Goal: Register for event/course

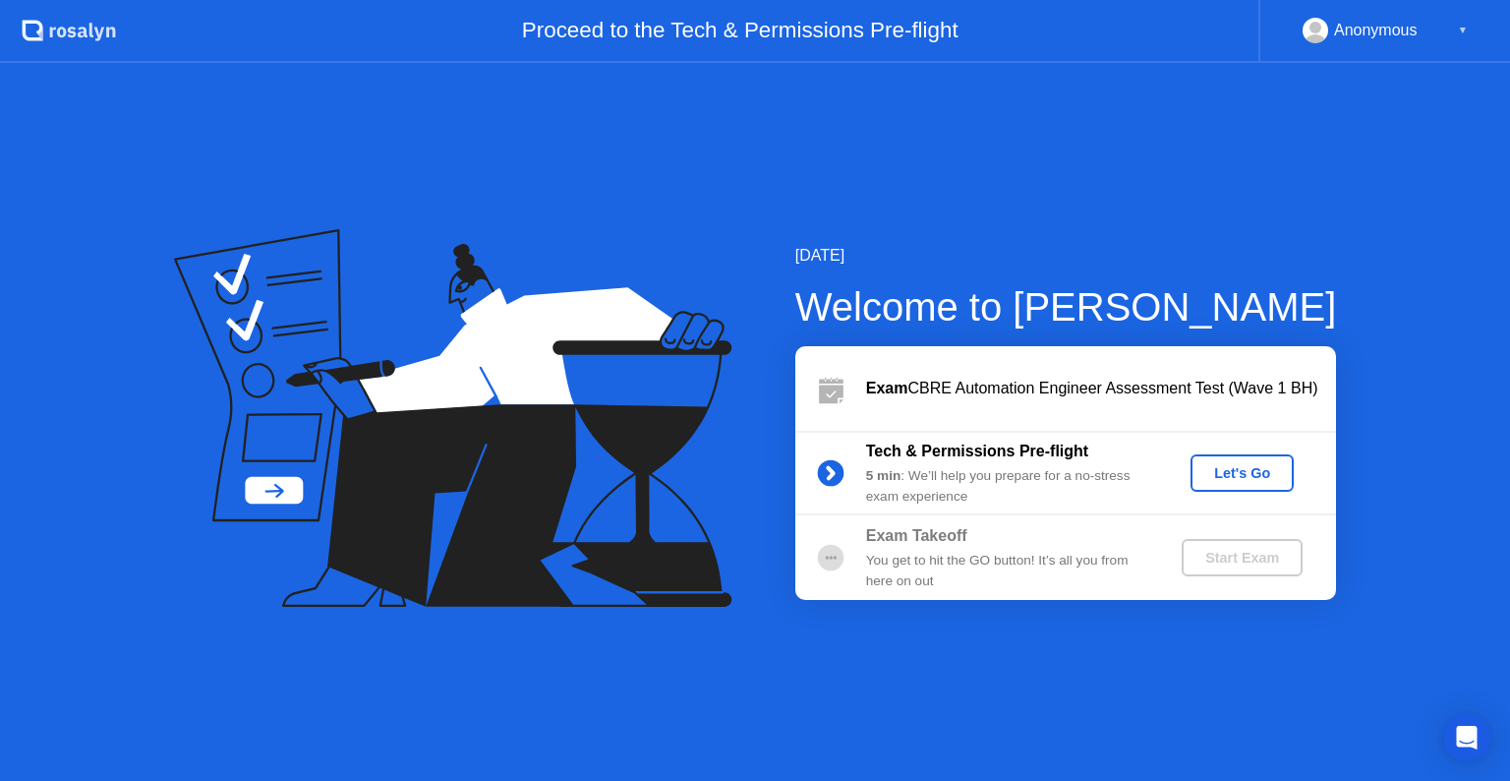
click at [1245, 471] on div "Let's Go" at bounding box center [1242, 473] width 88 height 16
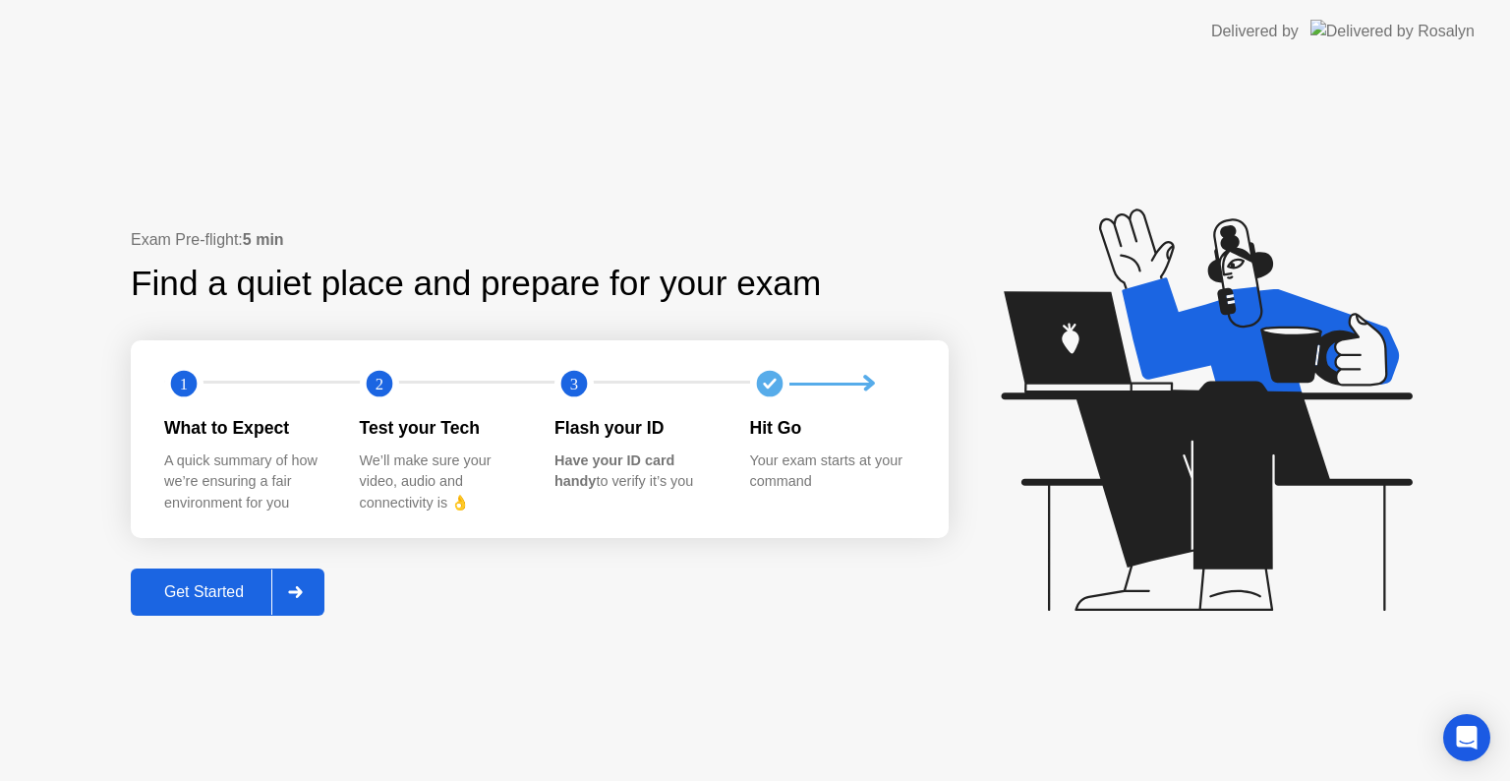
click at [207, 596] on div "Get Started" at bounding box center [204, 592] width 135 height 18
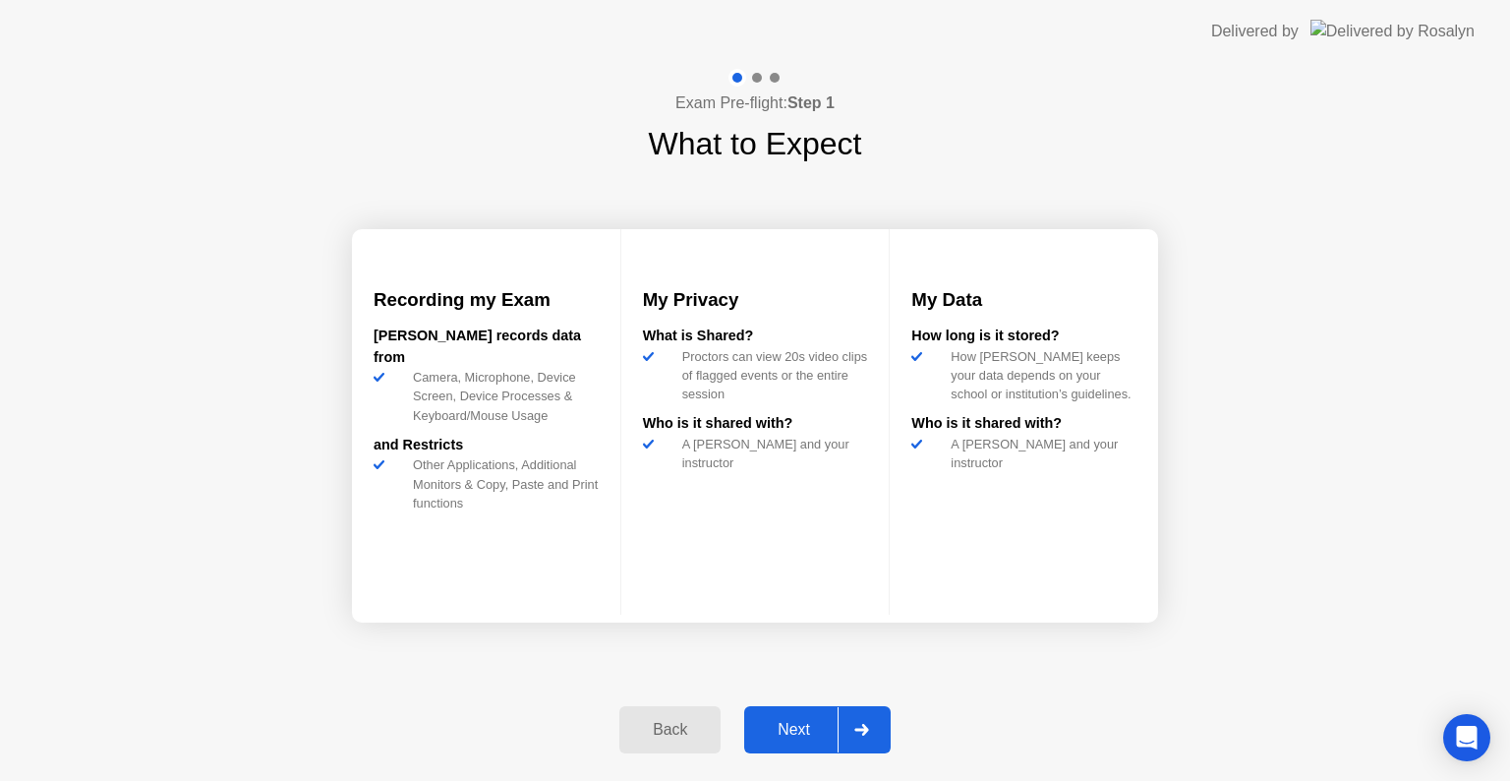
click at [805, 728] on div "Next" at bounding box center [794, 730] width 88 height 18
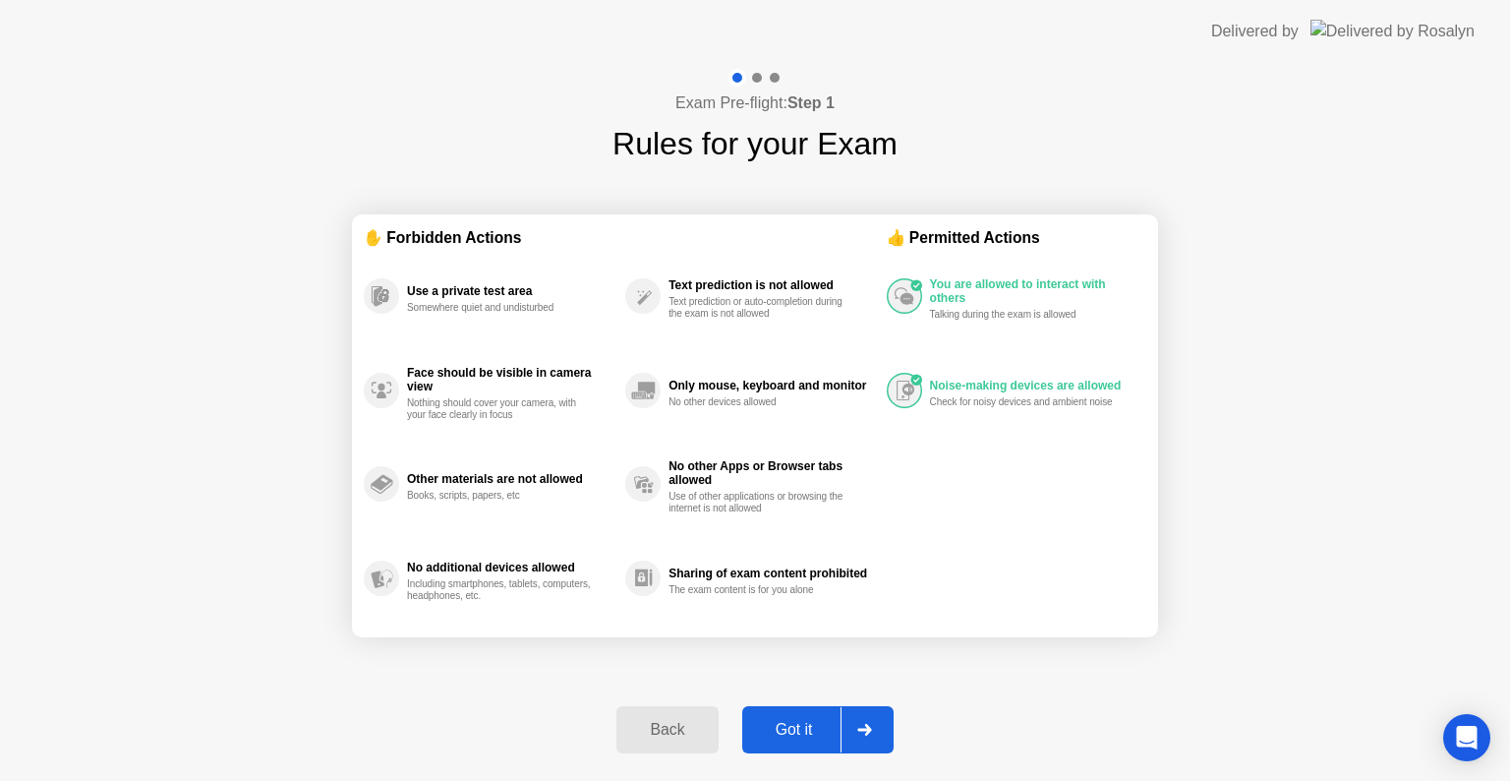
click at [807, 728] on div "Got it" at bounding box center [794, 730] width 92 height 18
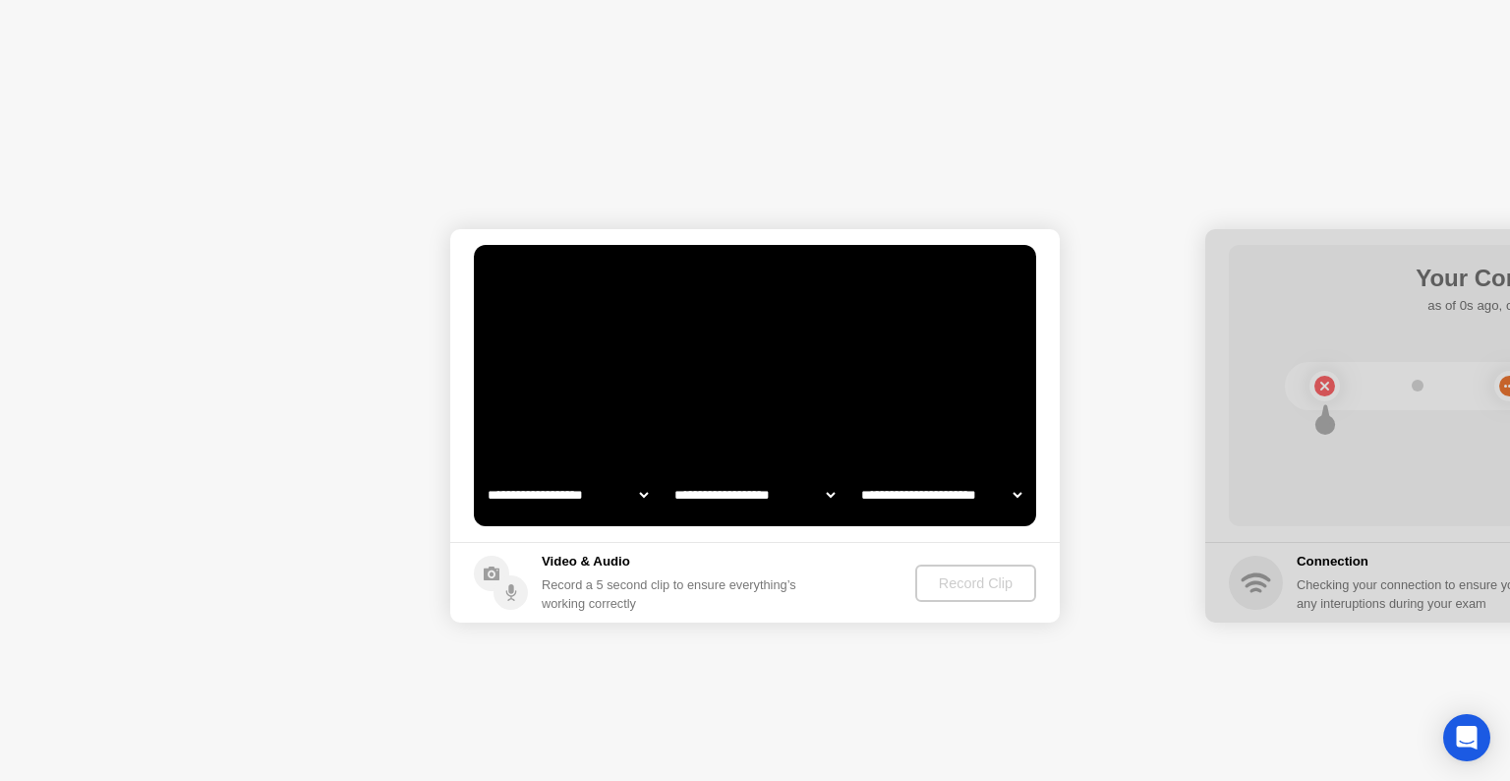
select select "**********"
select select "*******"
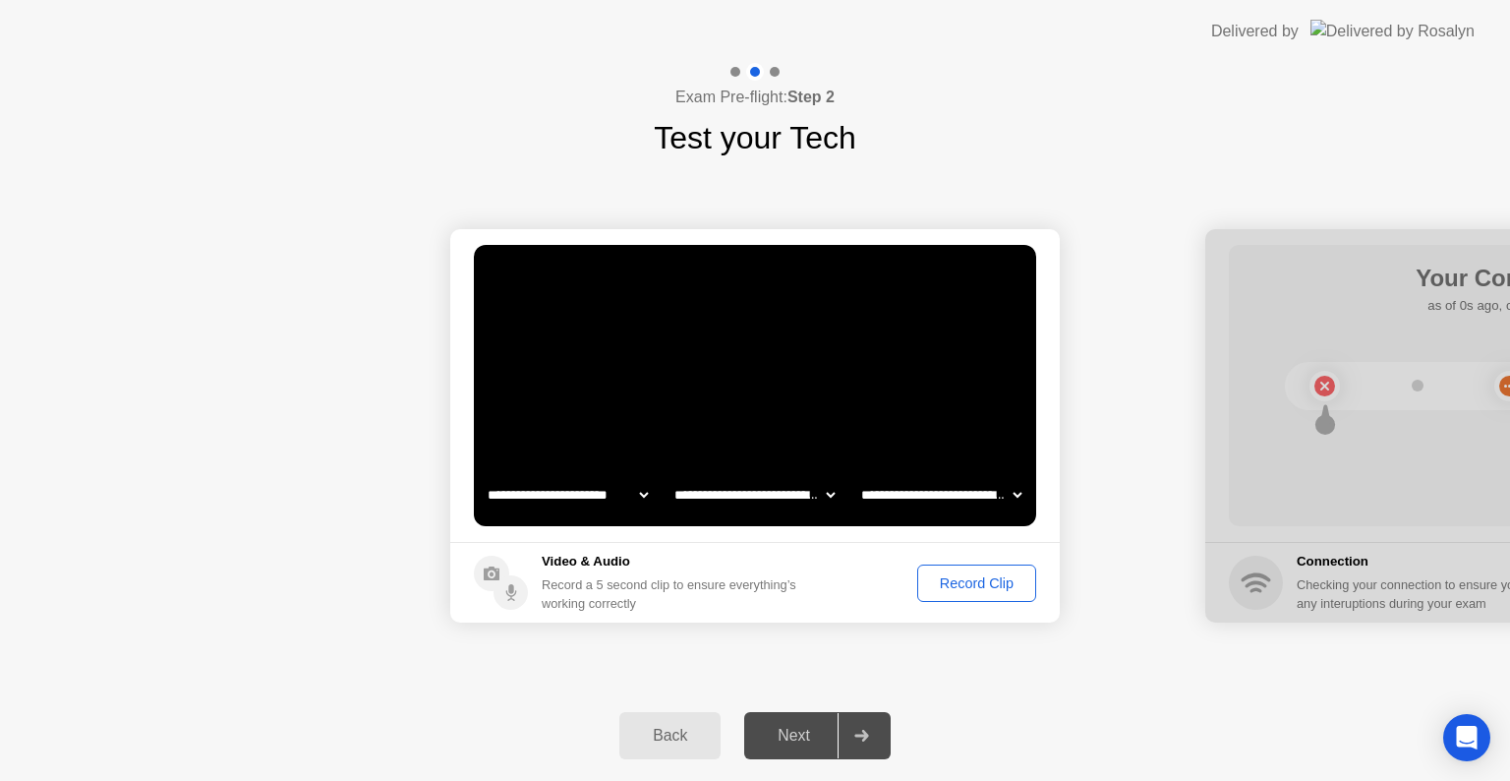
click at [1016, 580] on div "Record Clip" at bounding box center [976, 583] width 105 height 16
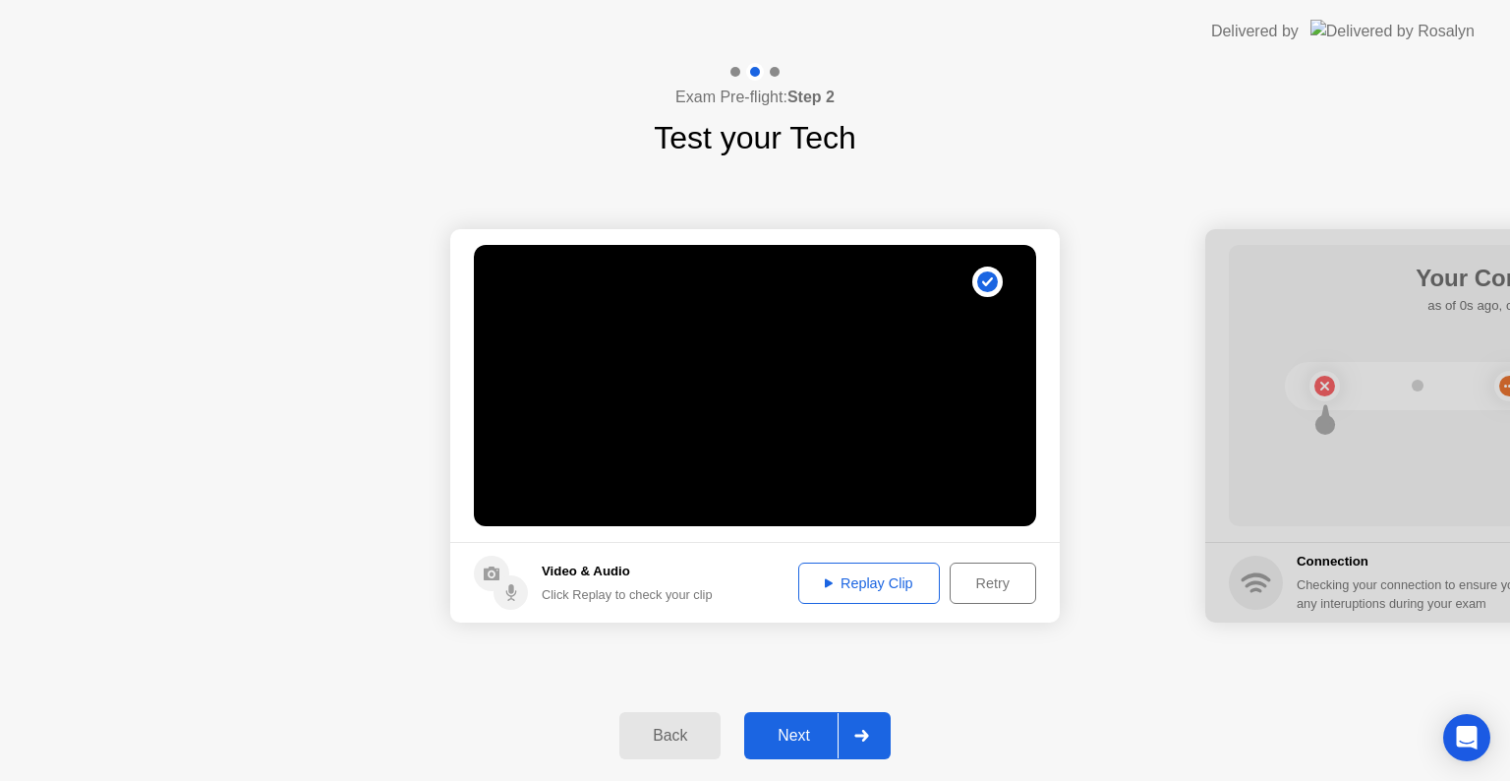
click at [825, 591] on div "Replay Clip" at bounding box center [869, 583] width 128 height 16
click at [809, 744] on div "Next" at bounding box center [794, 736] width 88 height 18
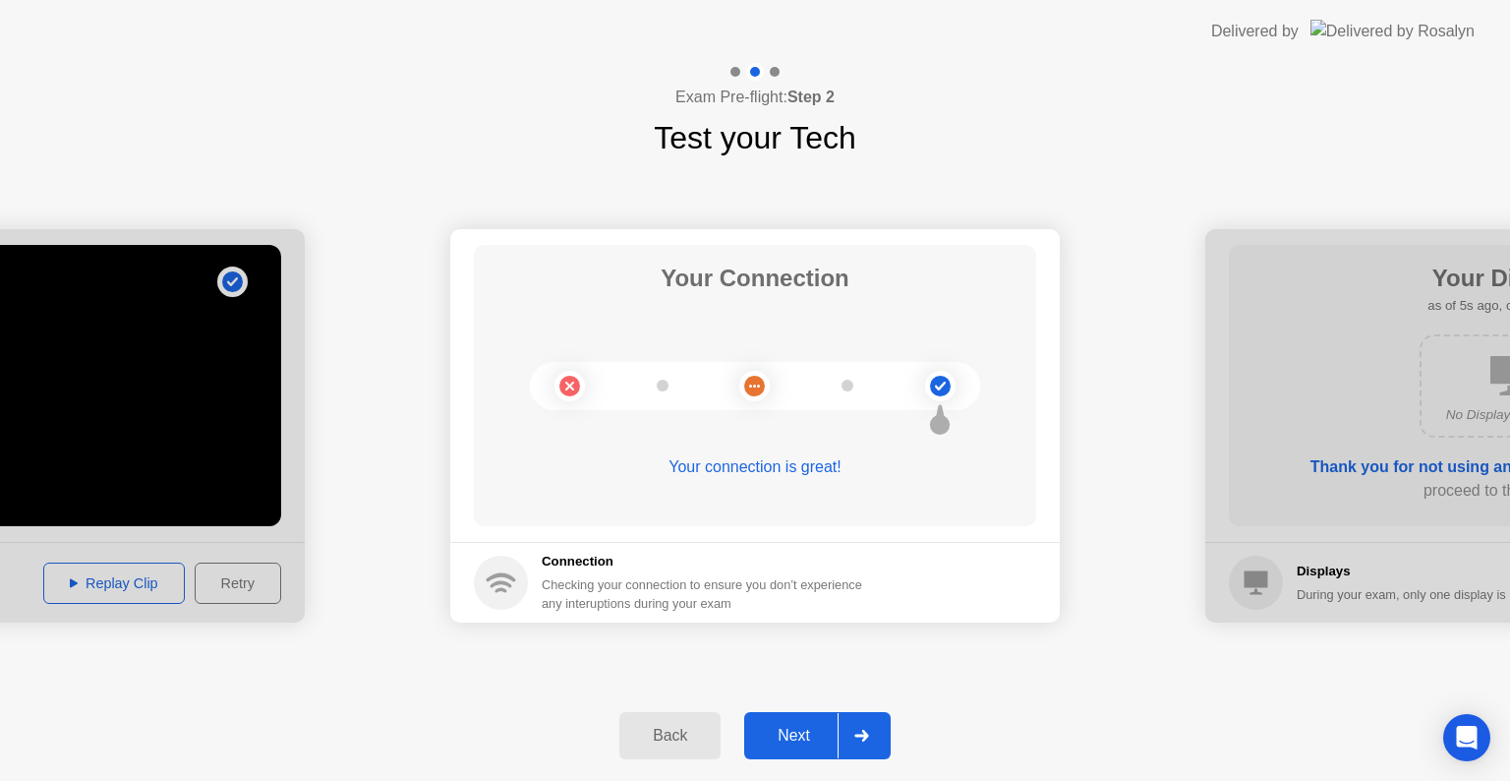
click at [823, 729] on div "Next" at bounding box center [794, 736] width 88 height 18
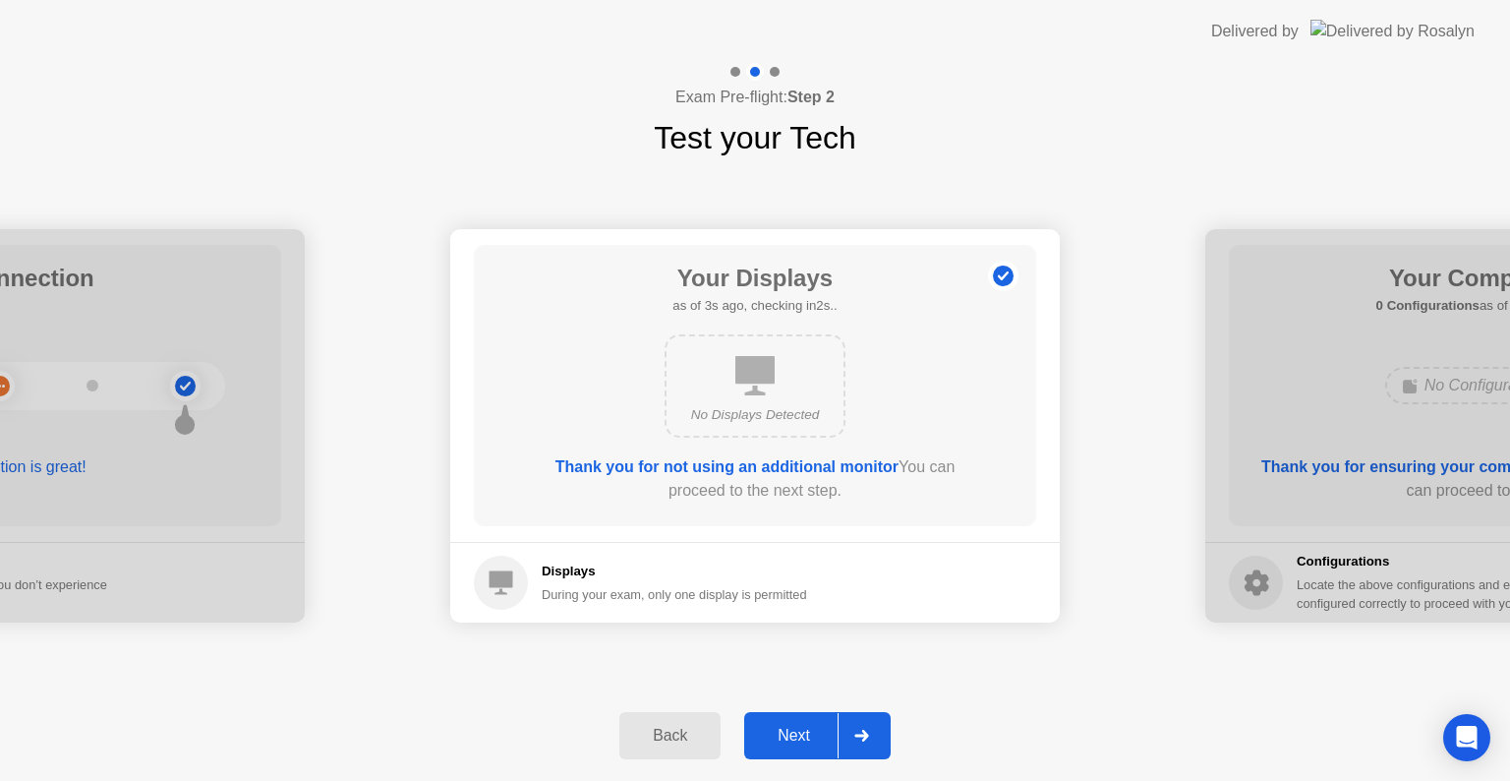
click at [792, 743] on div "Next" at bounding box center [794, 736] width 88 height 18
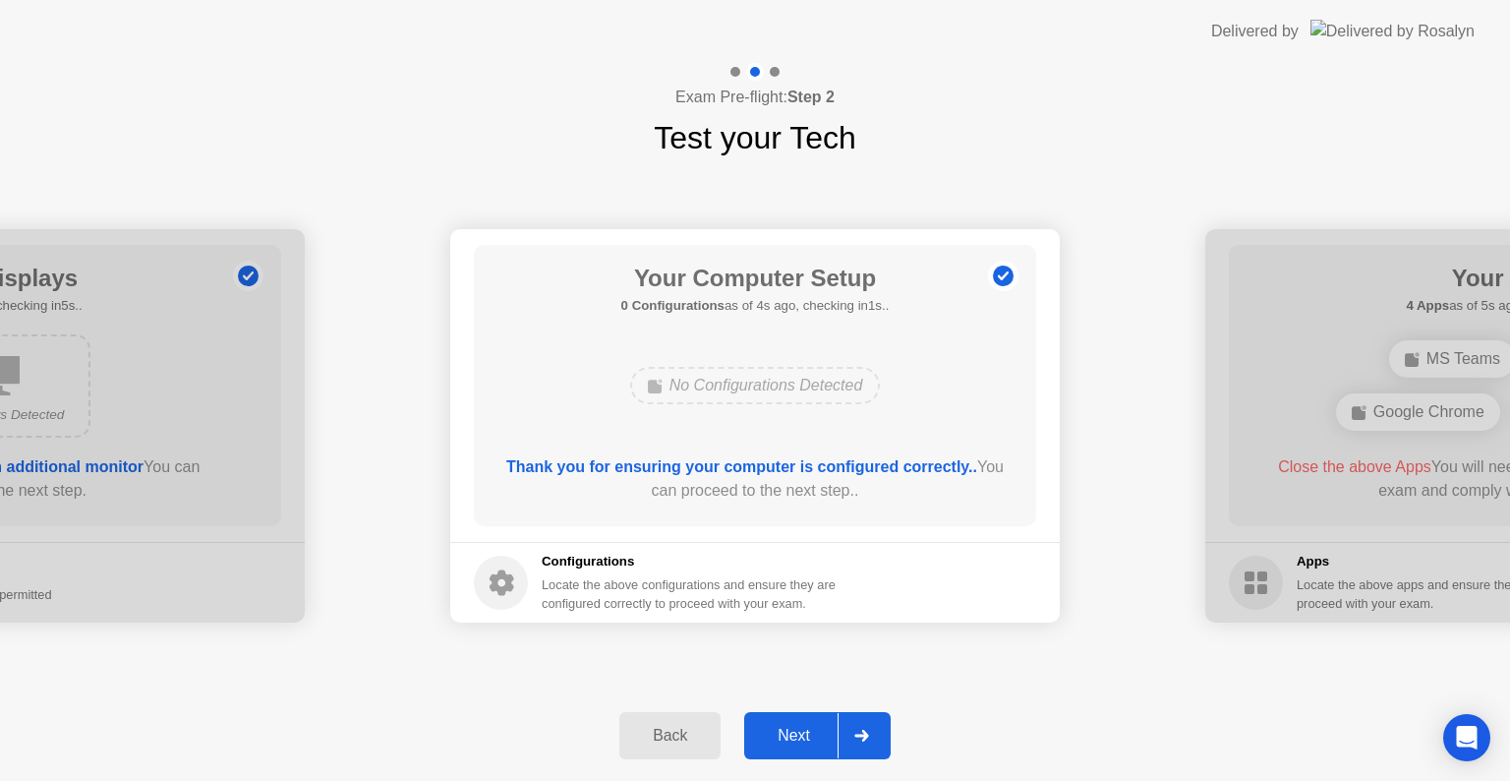
click at [807, 732] on div "Next" at bounding box center [794, 736] width 88 height 18
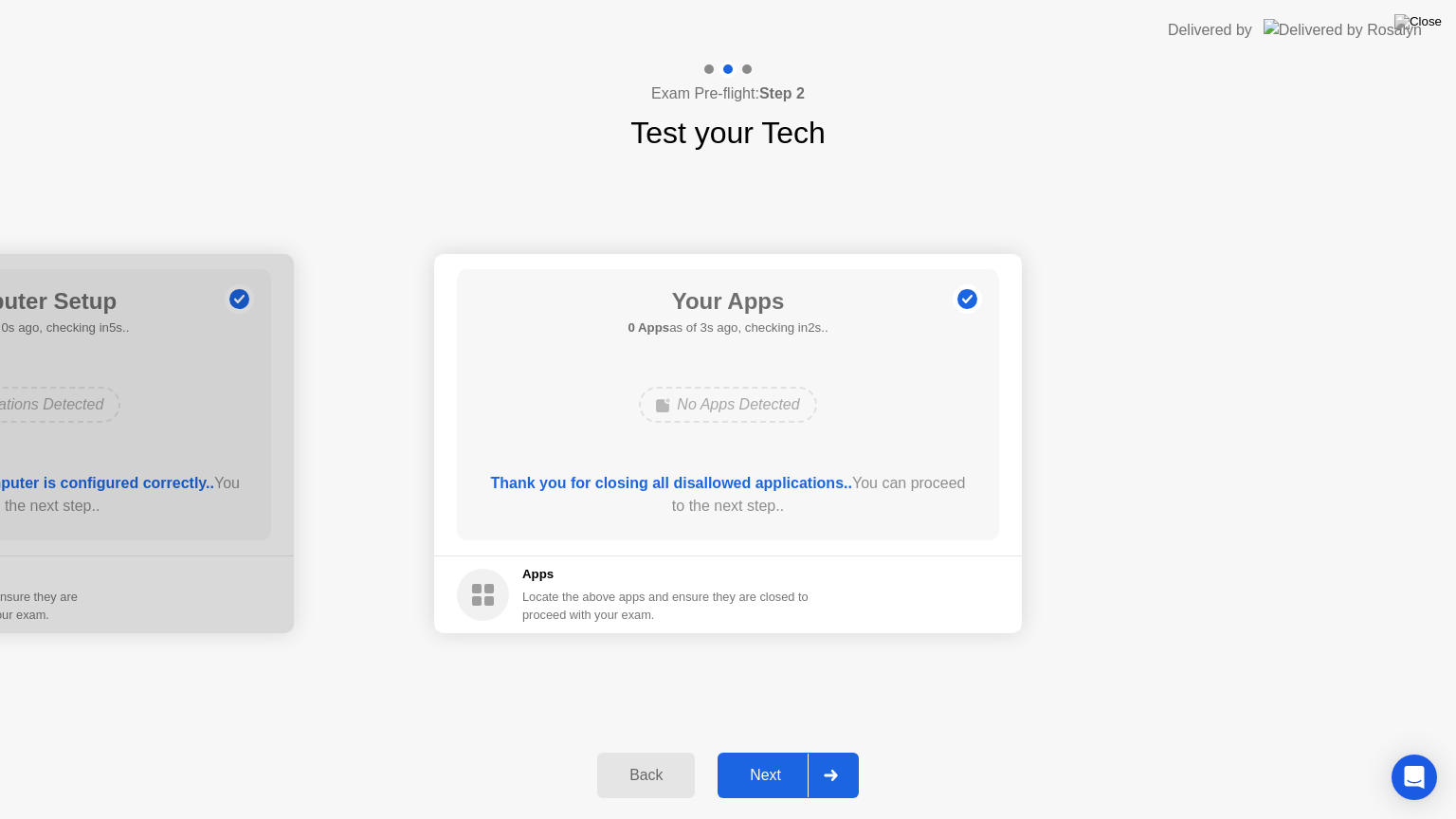
click at [772, 752] on div "Next" at bounding box center [766, 776] width 85 height 17
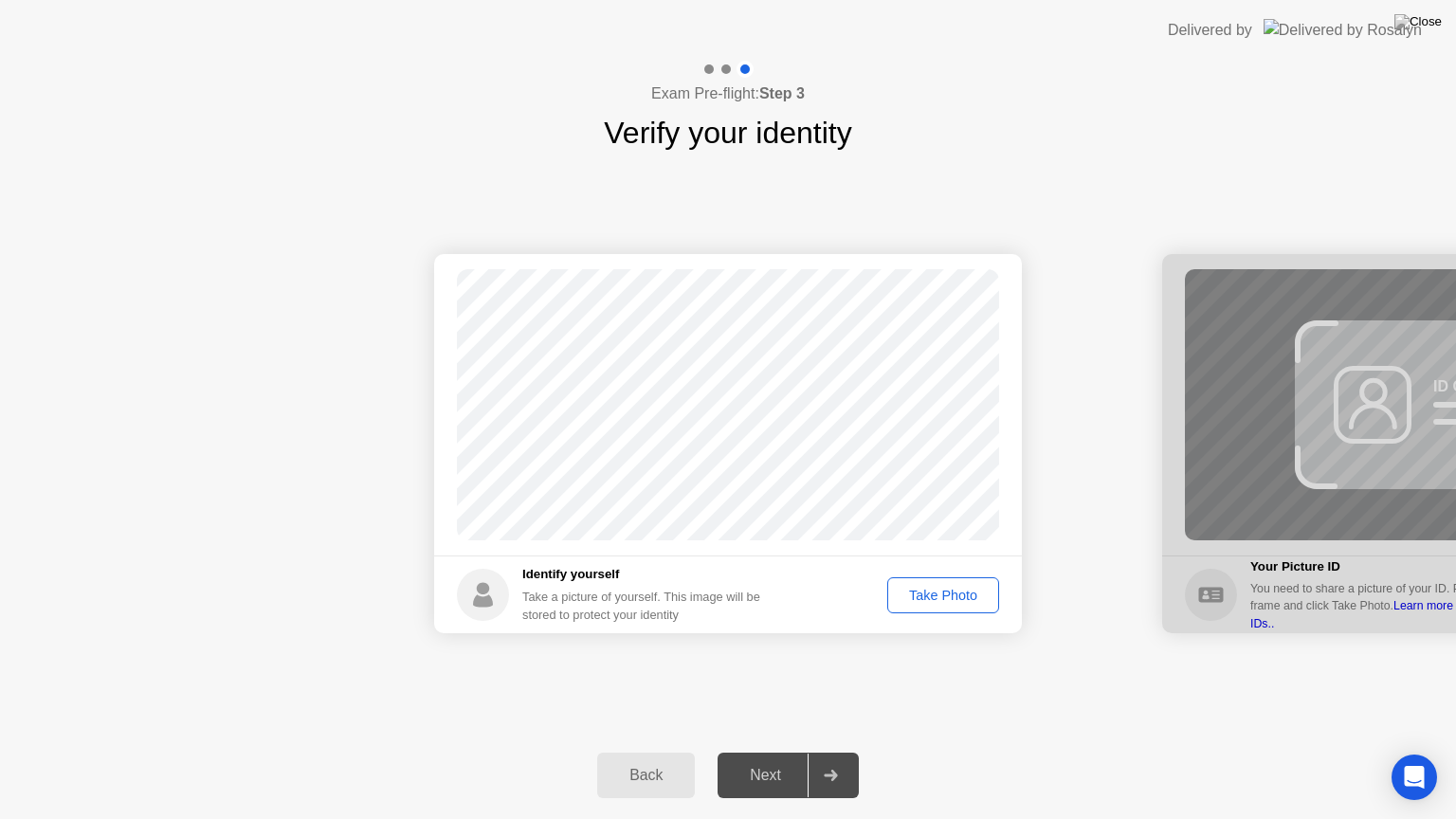
click at [936, 601] on div "Take Photo" at bounding box center [943, 596] width 98 height 15
click at [768, 752] on div "Next" at bounding box center [766, 776] width 85 height 17
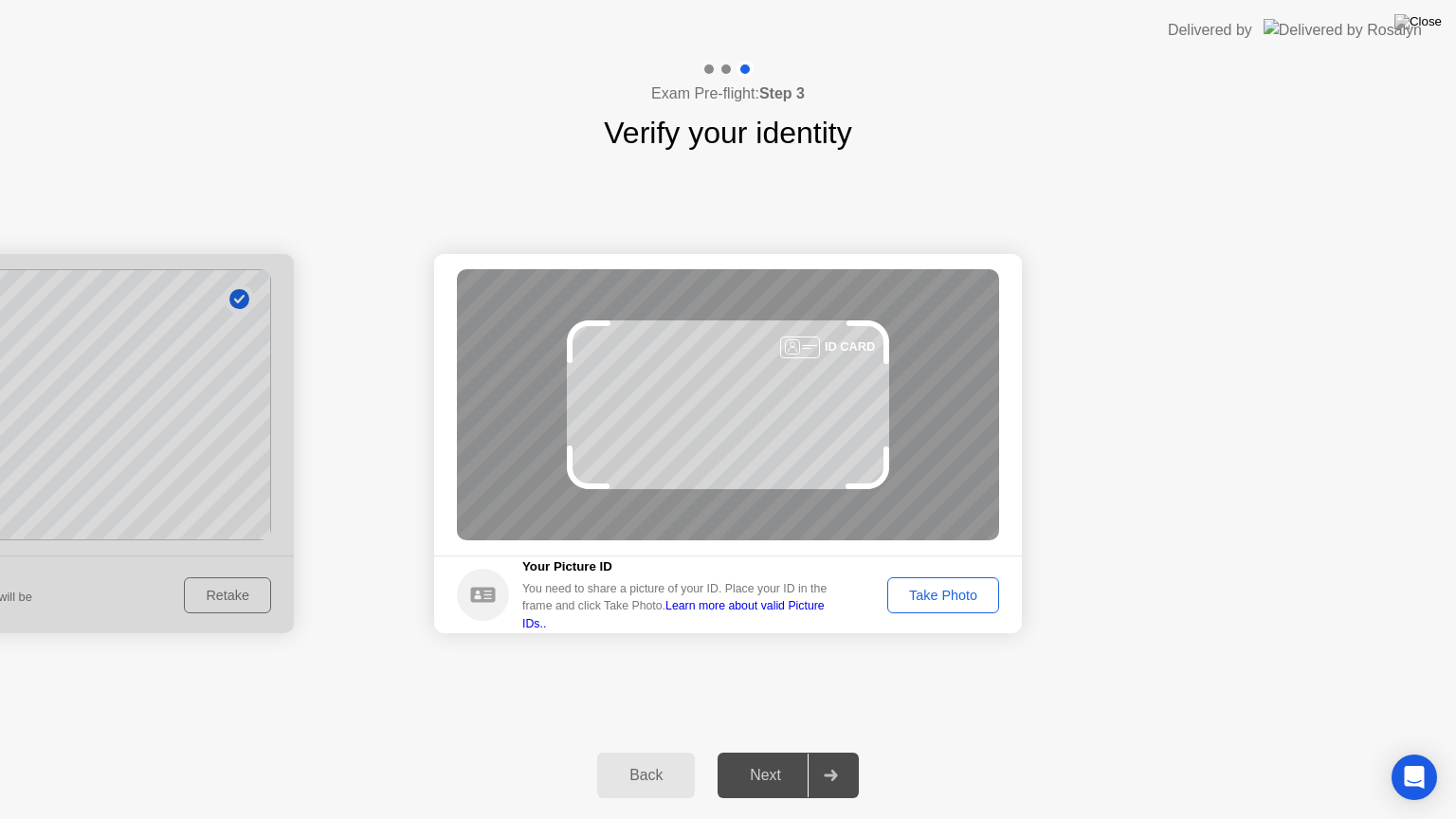
click at [918, 598] on div "Take Photo" at bounding box center [943, 596] width 98 height 15
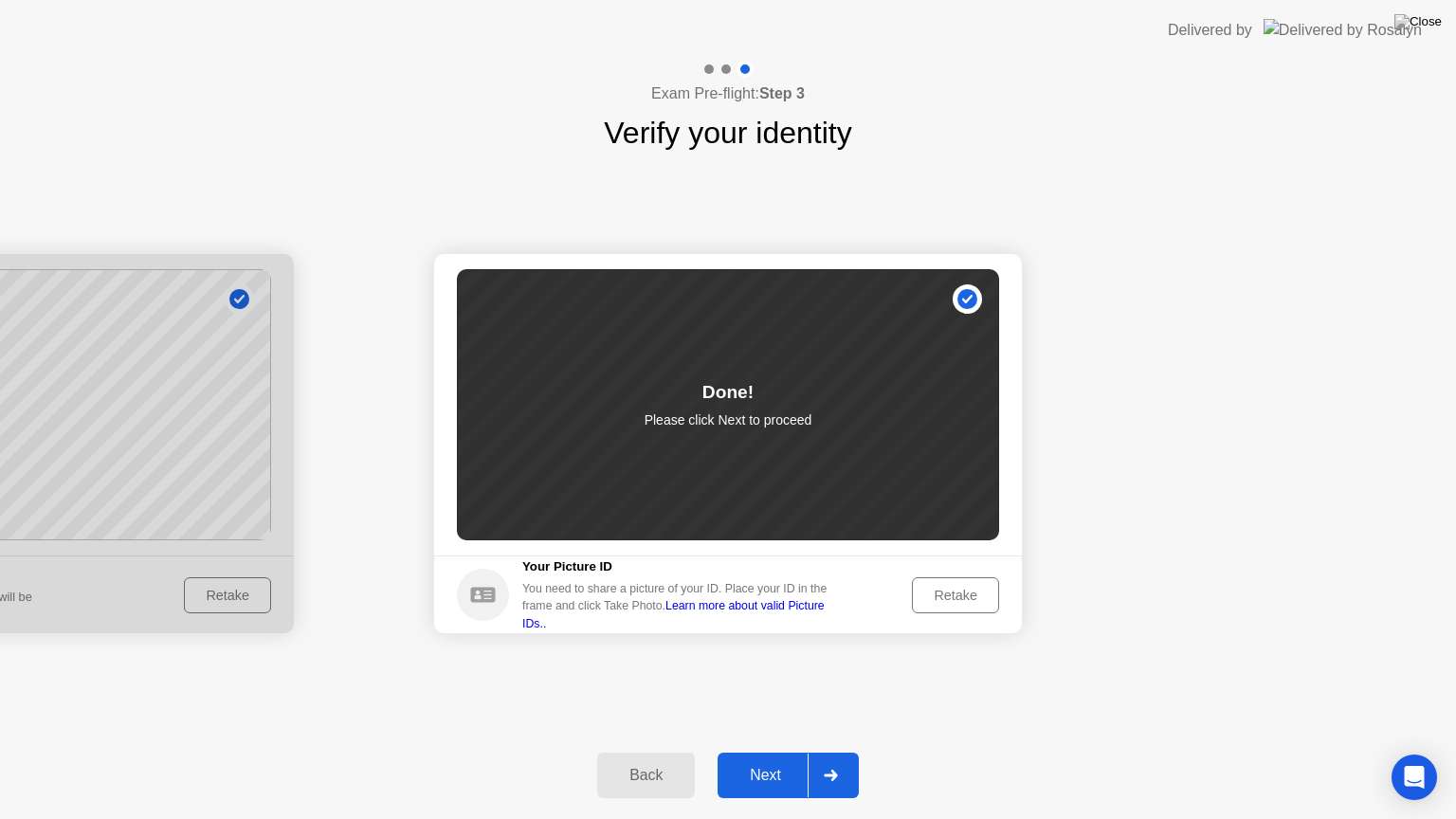
click at [782, 752] on div "Next" at bounding box center [766, 776] width 85 height 17
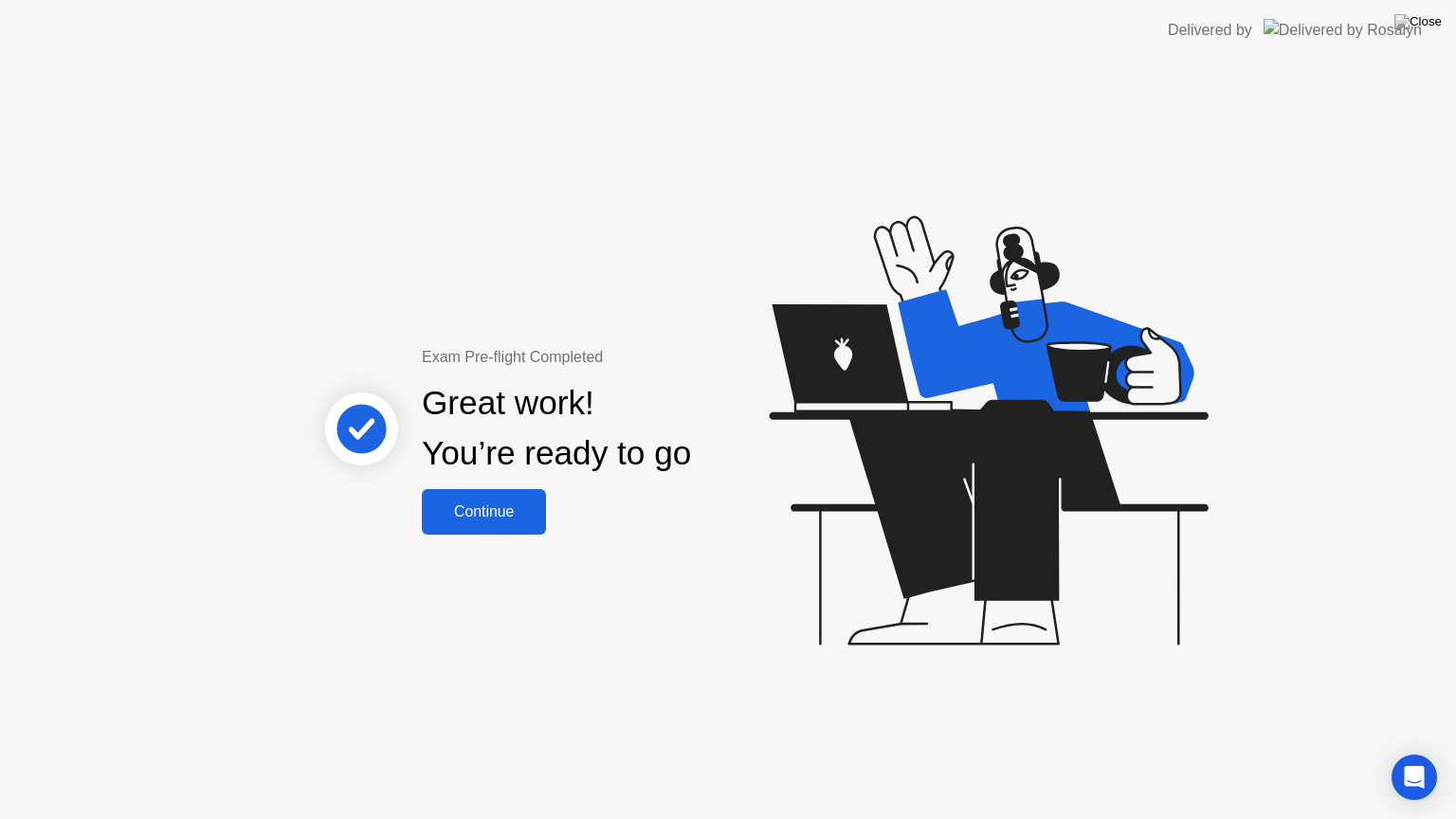
click at [484, 524] on button "Continue" at bounding box center [484, 511] width 124 height 45
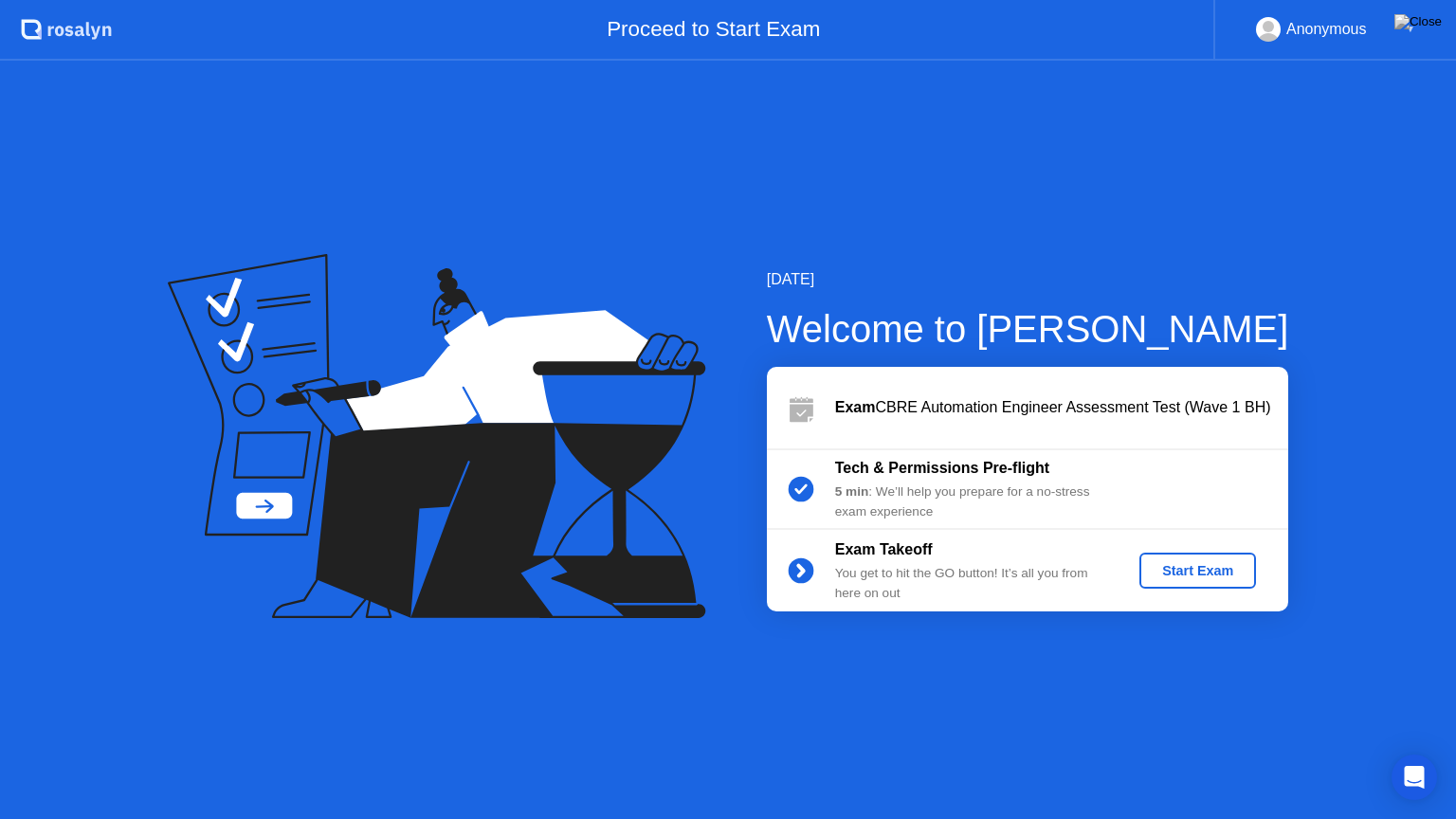
click at [1173, 567] on div "Start Exam" at bounding box center [1198, 571] width 101 height 15
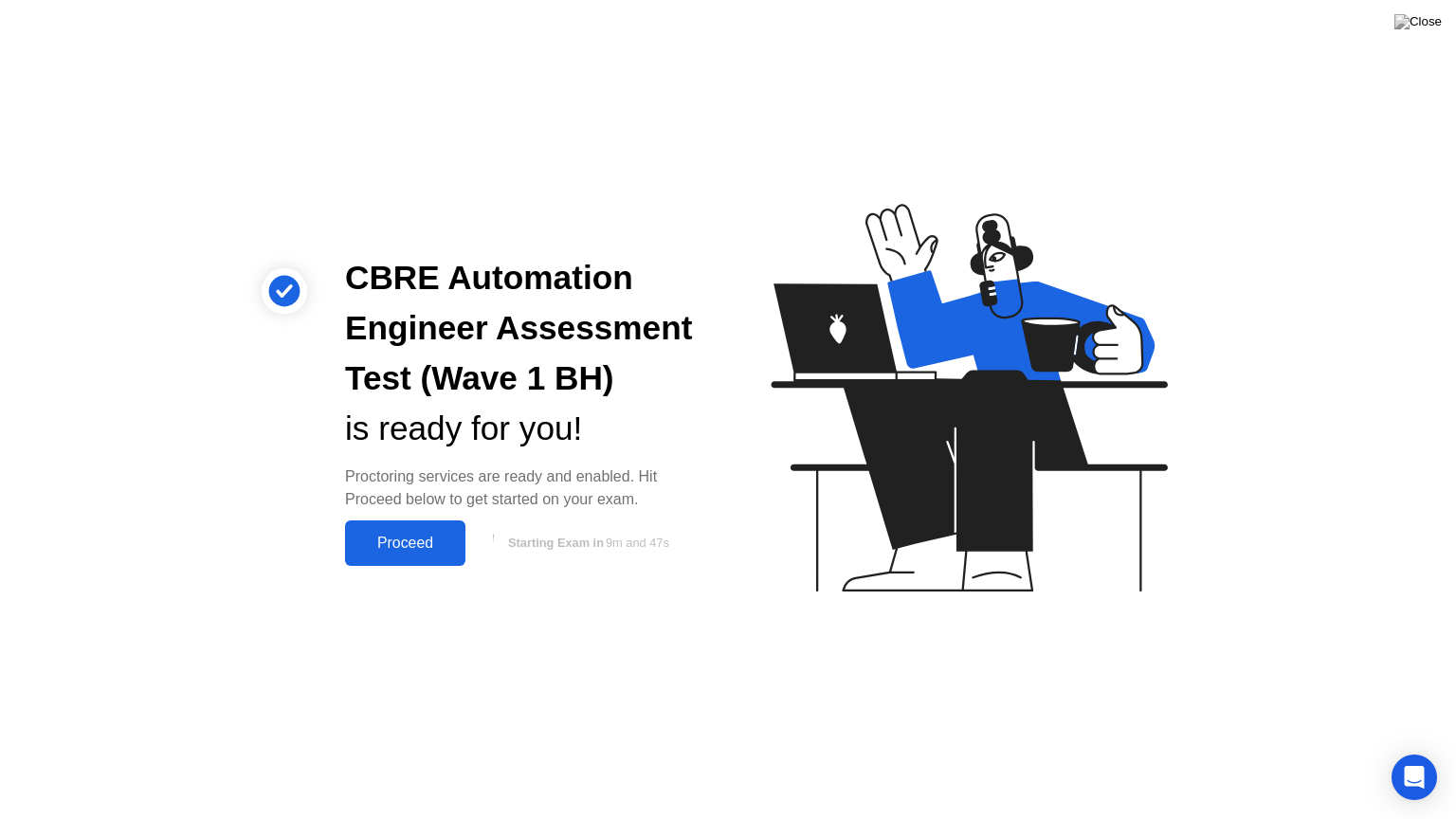
click at [418, 526] on button "Proceed" at bounding box center [405, 543] width 121 height 45
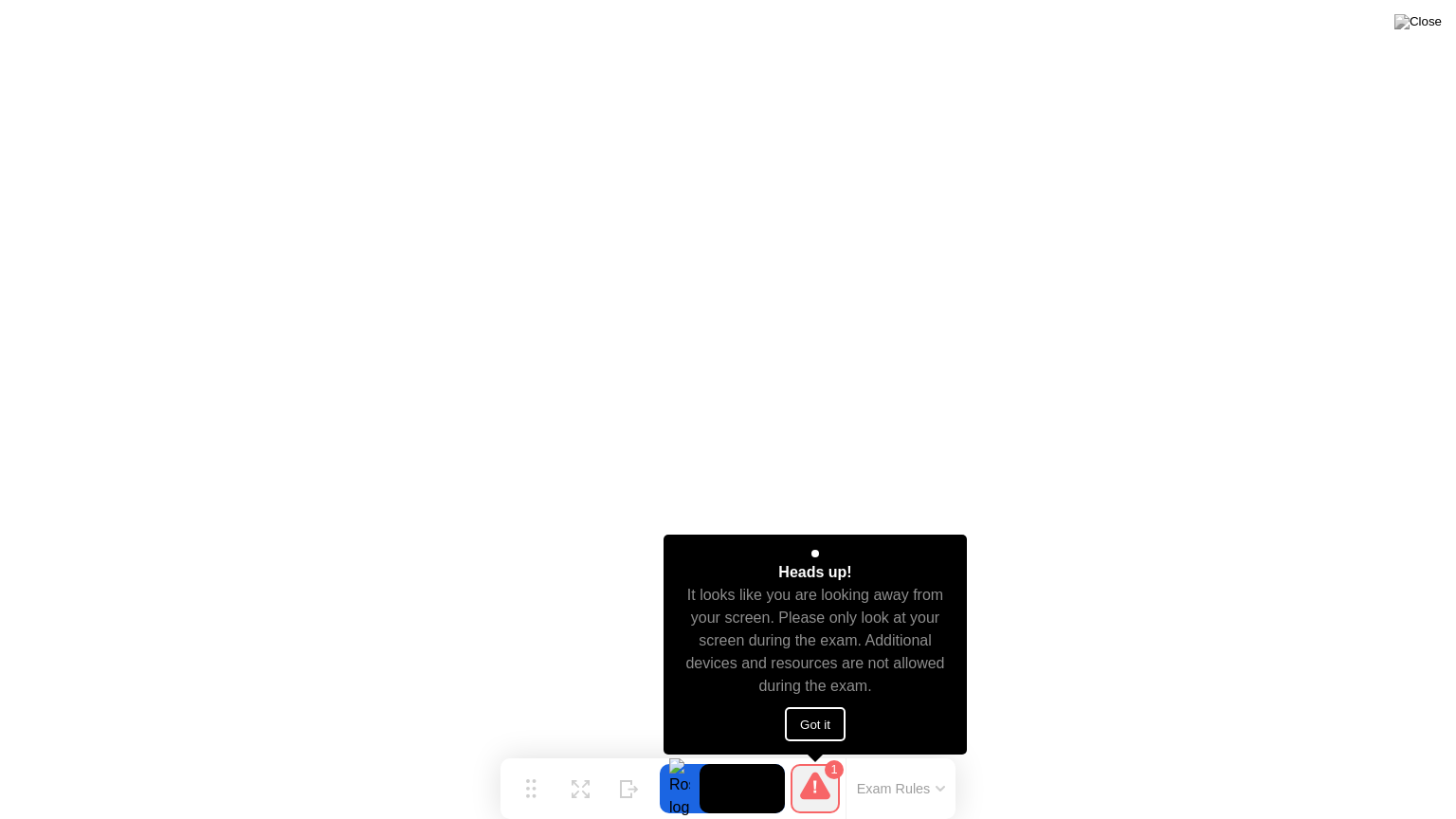
click at [816, 717] on button "Got it" at bounding box center [815, 723] width 61 height 34
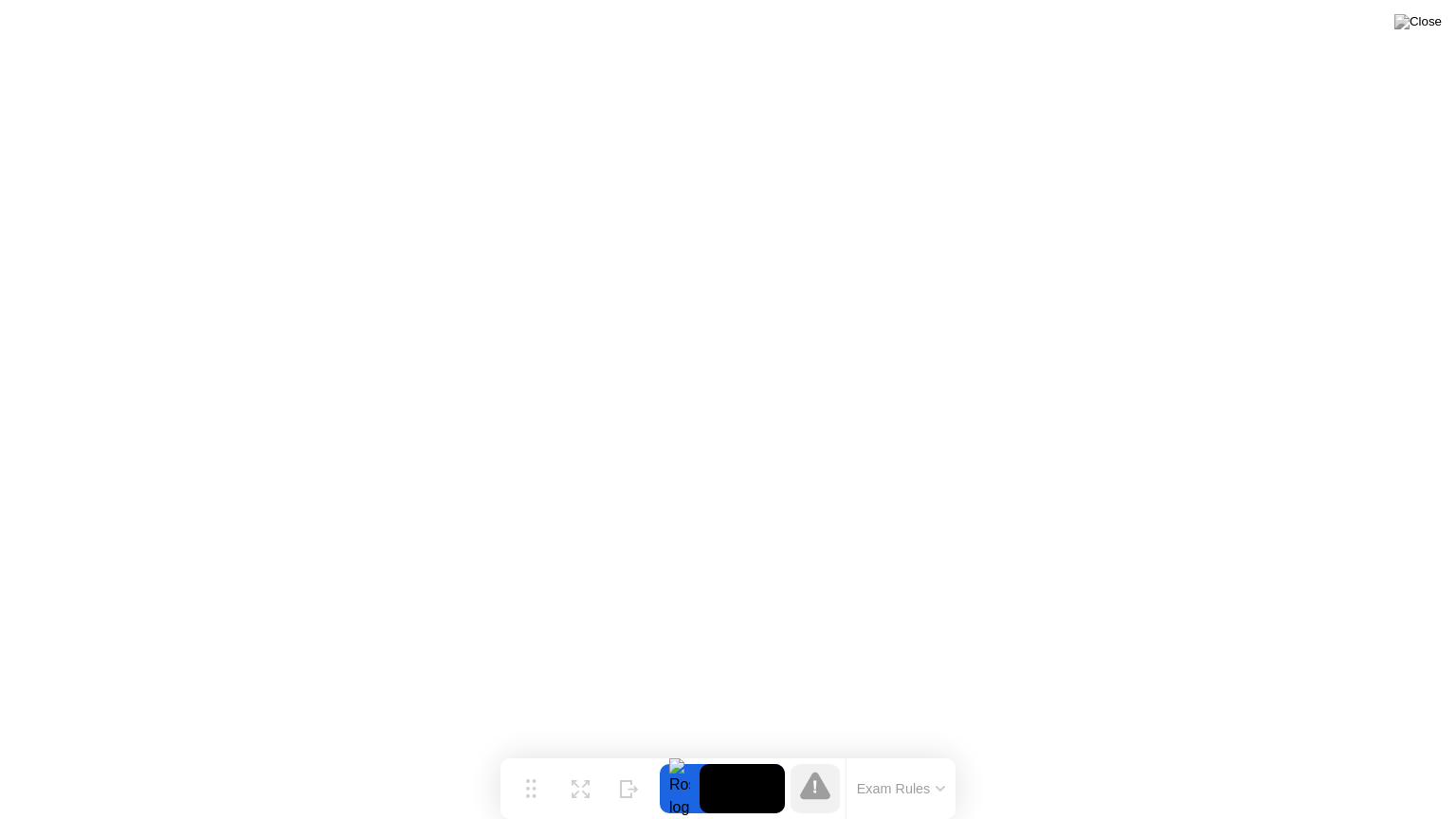
click at [920, 752] on button "Exam Rules" at bounding box center [902, 789] width 100 height 17
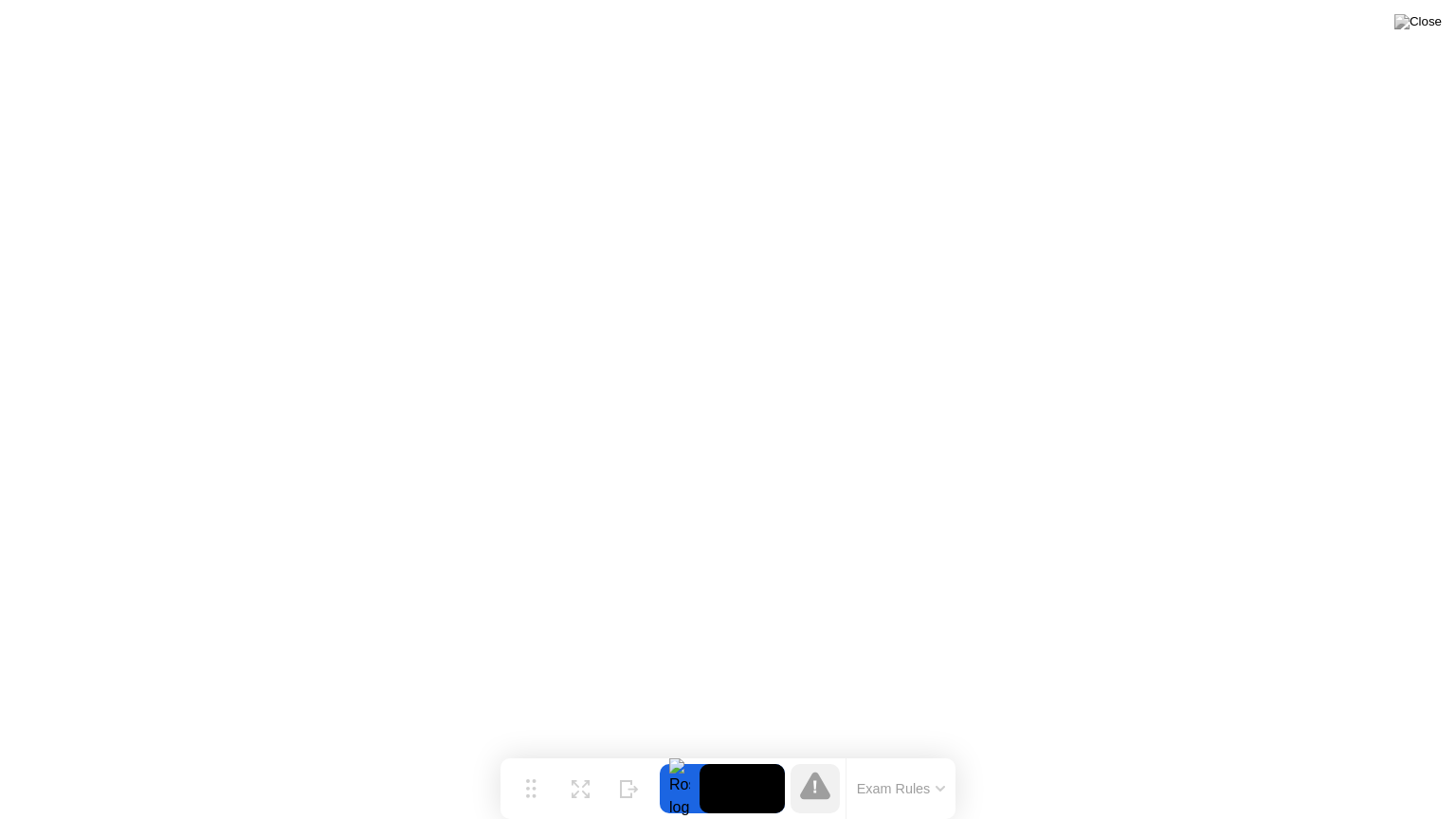
click at [938, 752] on button "Exam Rules" at bounding box center [902, 789] width 100 height 17
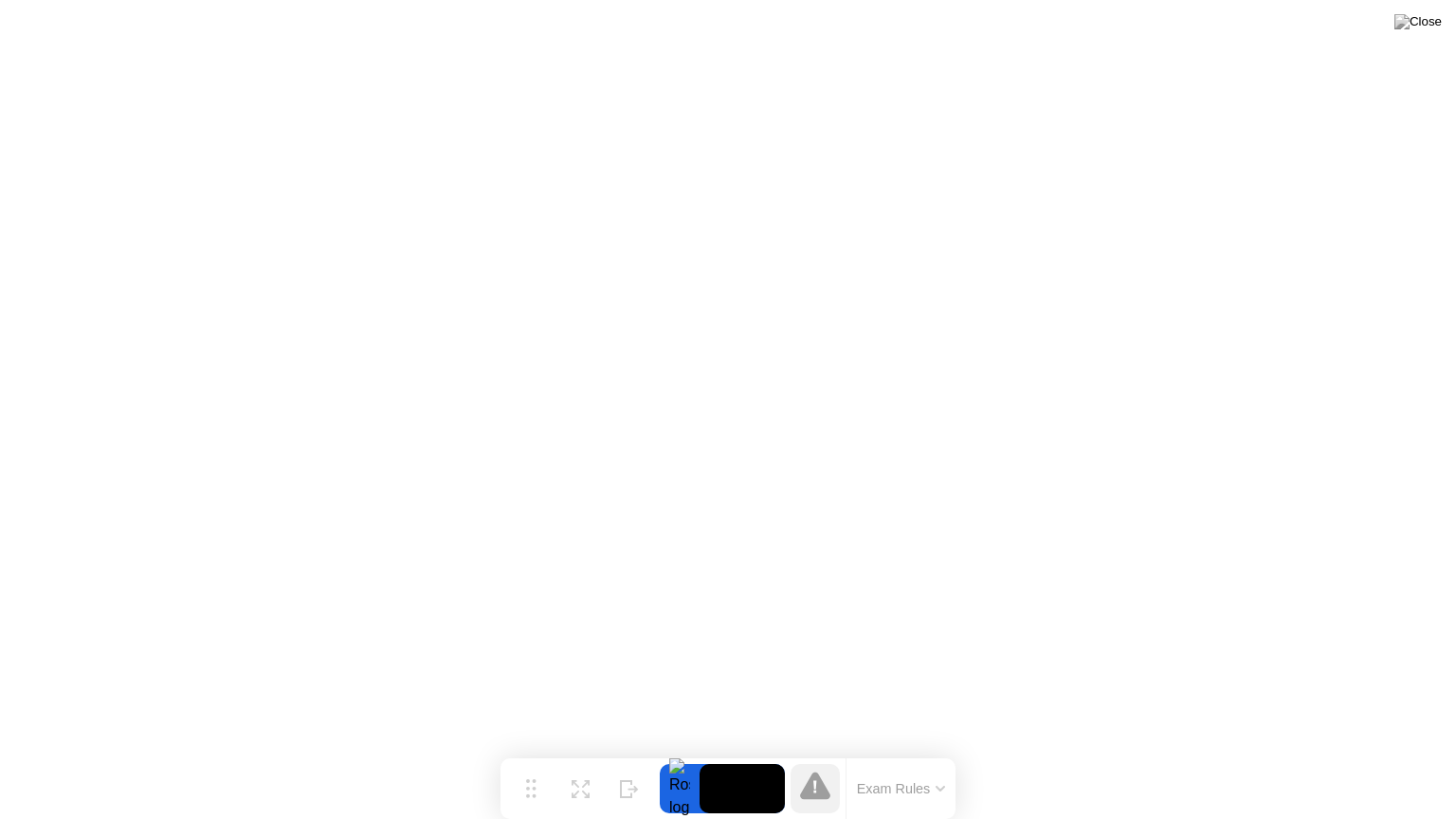
click at [679, 752] on div at bounding box center [679, 788] width 40 height 49
click at [1429, 26] on img at bounding box center [1417, 22] width 47 height 15
